Goal: Task Accomplishment & Management: Use online tool/utility

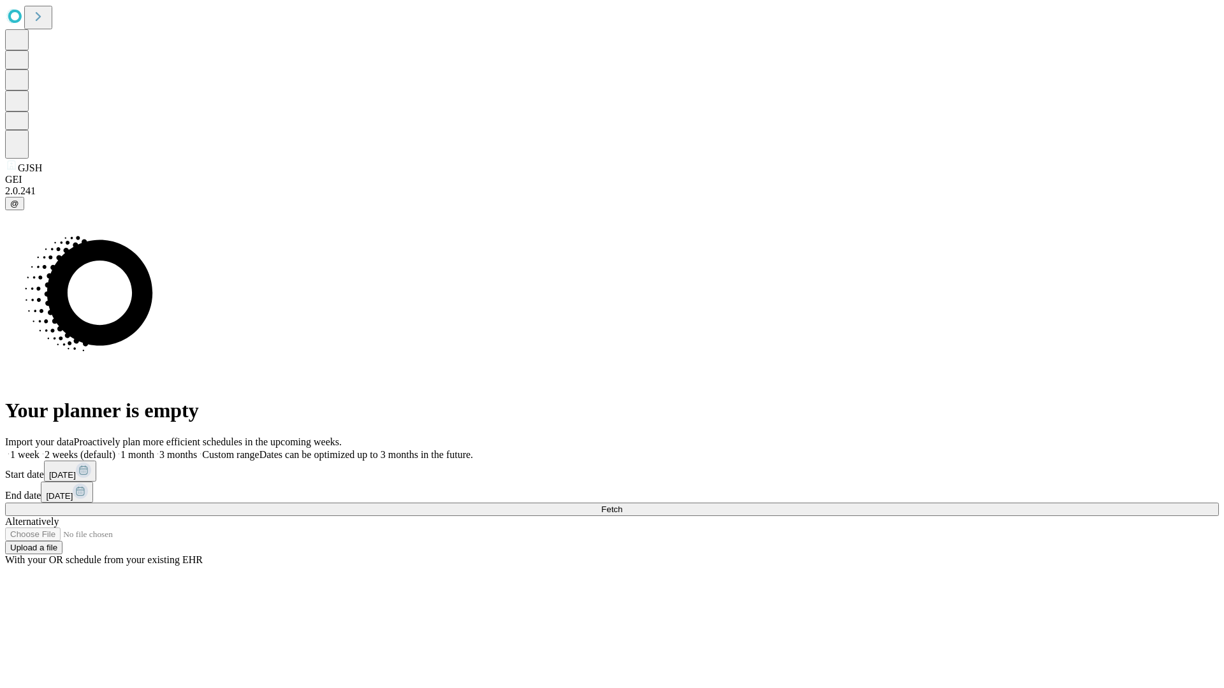
click at [622, 505] on span "Fetch" at bounding box center [611, 510] width 21 height 10
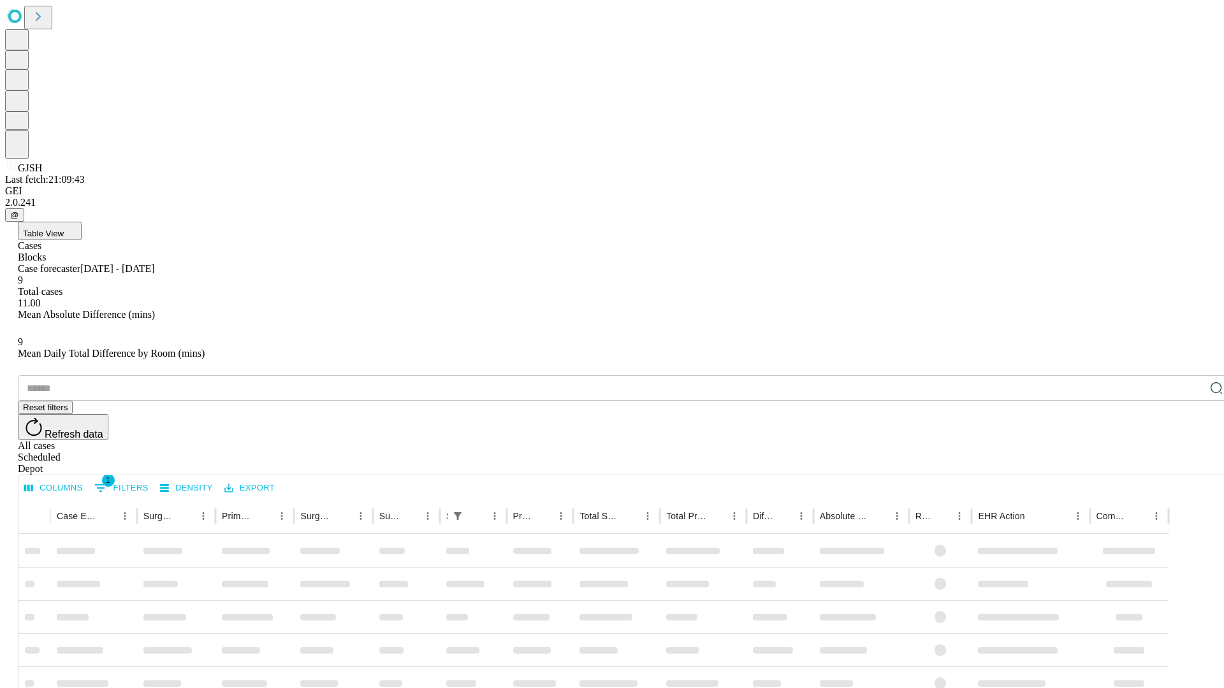
click at [1191, 463] on div "Depot" at bounding box center [625, 468] width 1214 height 11
